Goal: Register for event/course

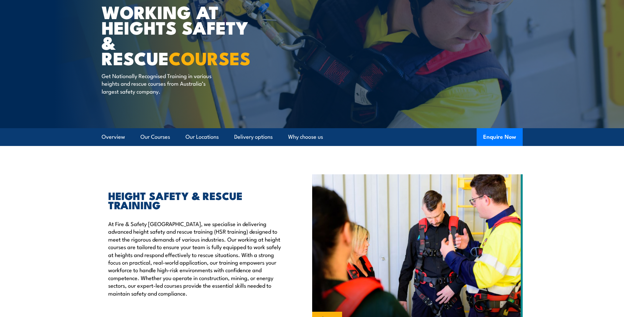
scroll to position [66, 0]
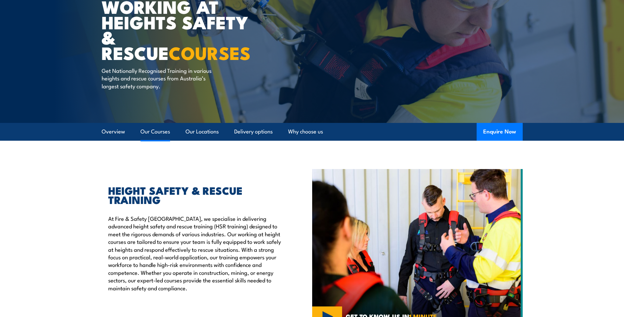
click at [156, 134] on link "Our Courses" at bounding box center [156, 131] width 30 height 17
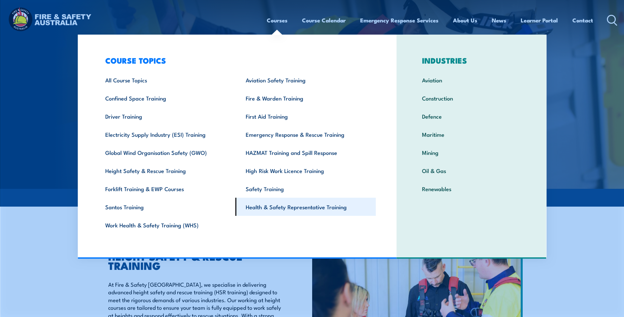
click at [289, 210] on link "Health & Safety Representative Training" at bounding box center [306, 206] width 141 height 18
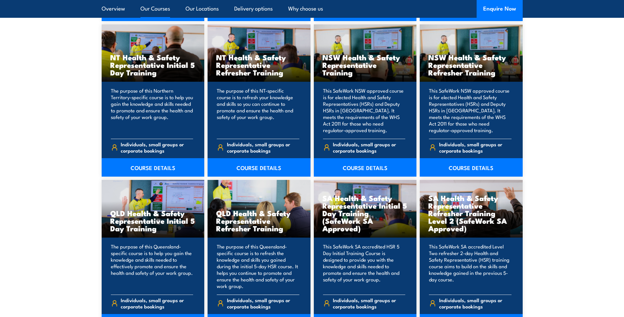
scroll to position [724, 0]
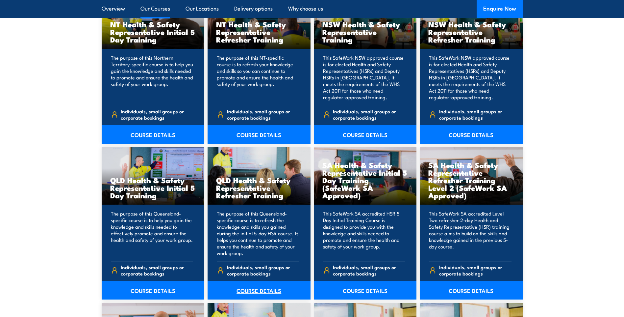
click at [254, 292] on link "COURSE DETAILS" at bounding box center [259, 290] width 103 height 18
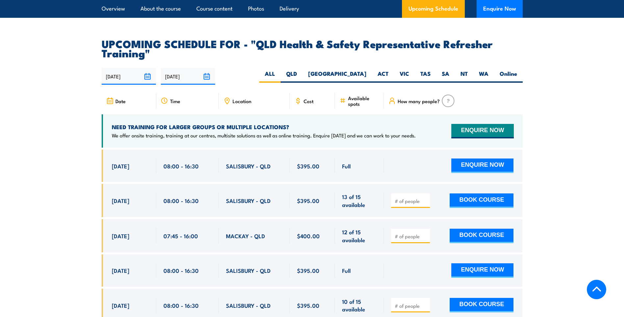
scroll to position [1119, 0]
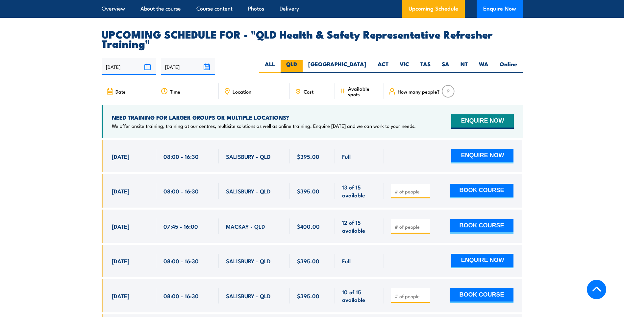
click at [303, 70] on label "QLD" at bounding box center [292, 66] width 22 height 13
click at [301, 65] on input "QLD" at bounding box center [299, 62] width 4 height 4
radio input "true"
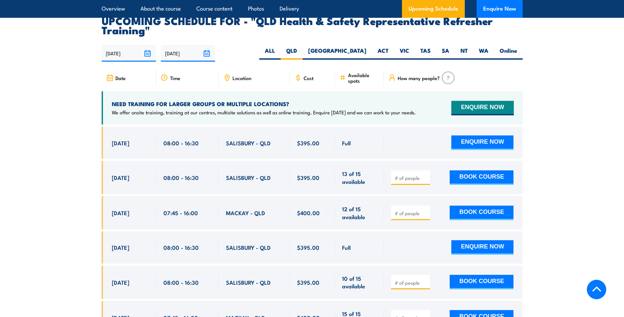
scroll to position [1121, 0]
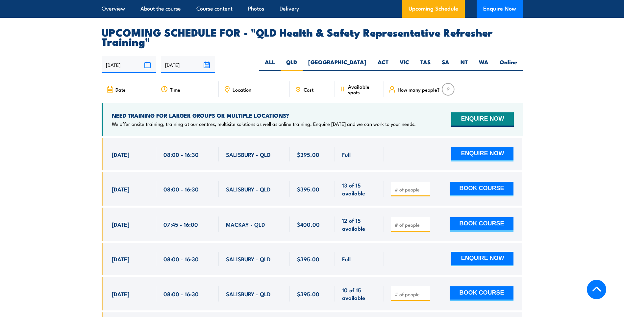
click at [234, 92] on span "Location" at bounding box center [242, 90] width 19 height 6
click at [243, 92] on span "Location" at bounding box center [242, 90] width 19 height 6
click at [243, 158] on span "SALISBURY - QLD" at bounding box center [248, 154] width 45 height 8
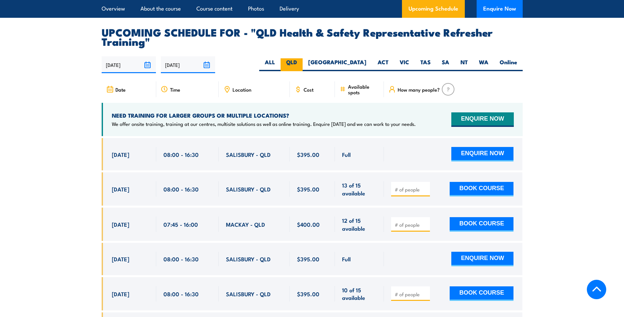
click at [303, 68] on label "QLD" at bounding box center [292, 64] width 22 height 13
click at [301, 63] on input "QLD" at bounding box center [299, 60] width 4 height 4
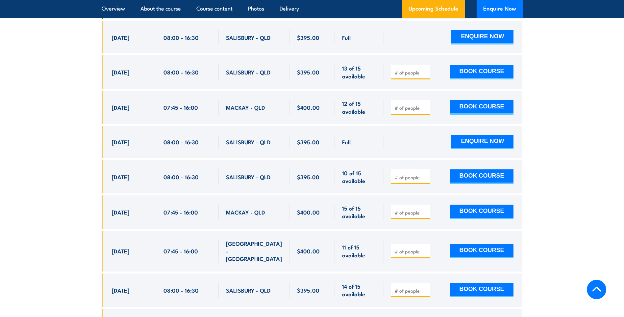
scroll to position [1253, 0]
